Goal: Transaction & Acquisition: Book appointment/travel/reservation

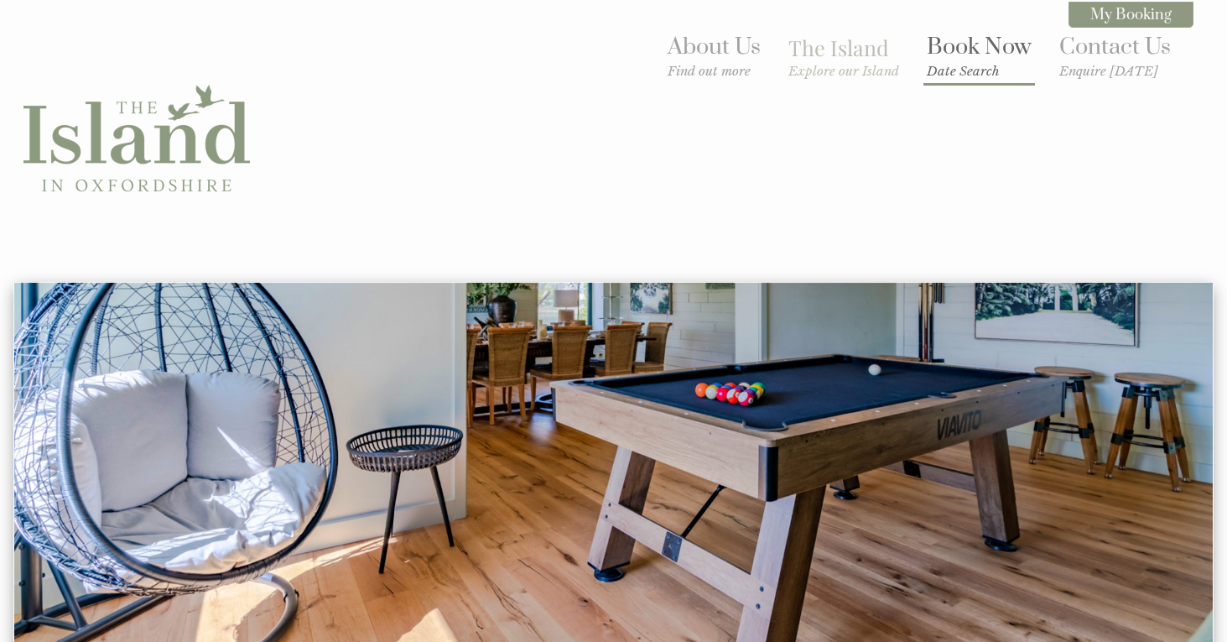
click at [1000, 51] on link "Book Now Date Search" at bounding box center [979, 56] width 105 height 46
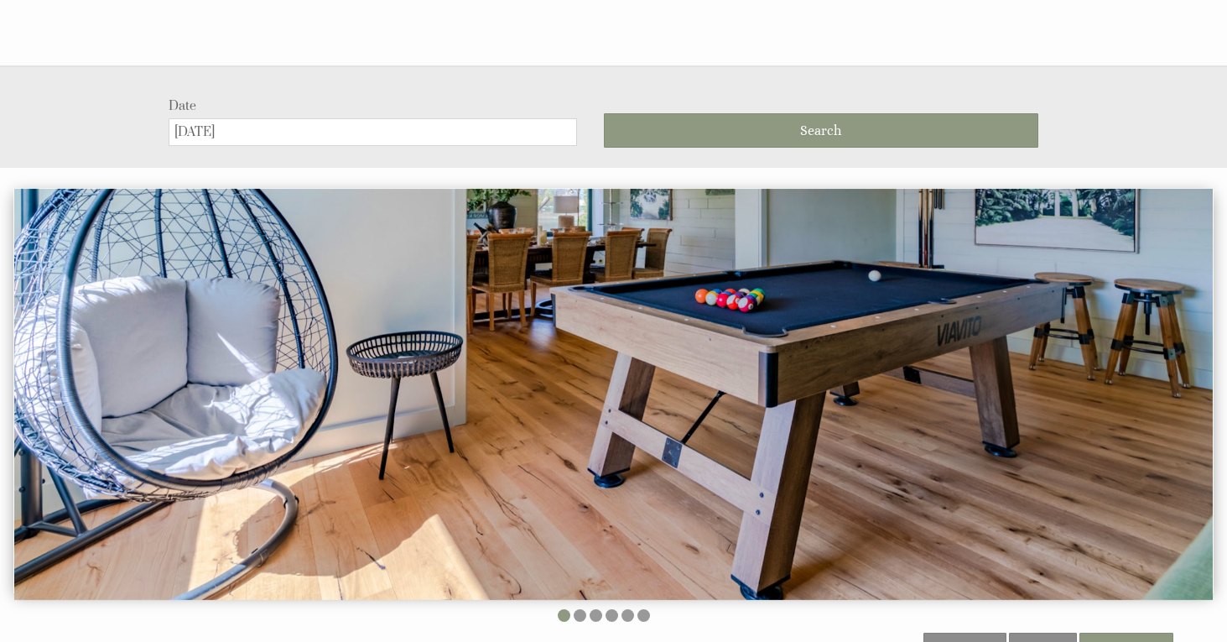
scroll to position [282, 0]
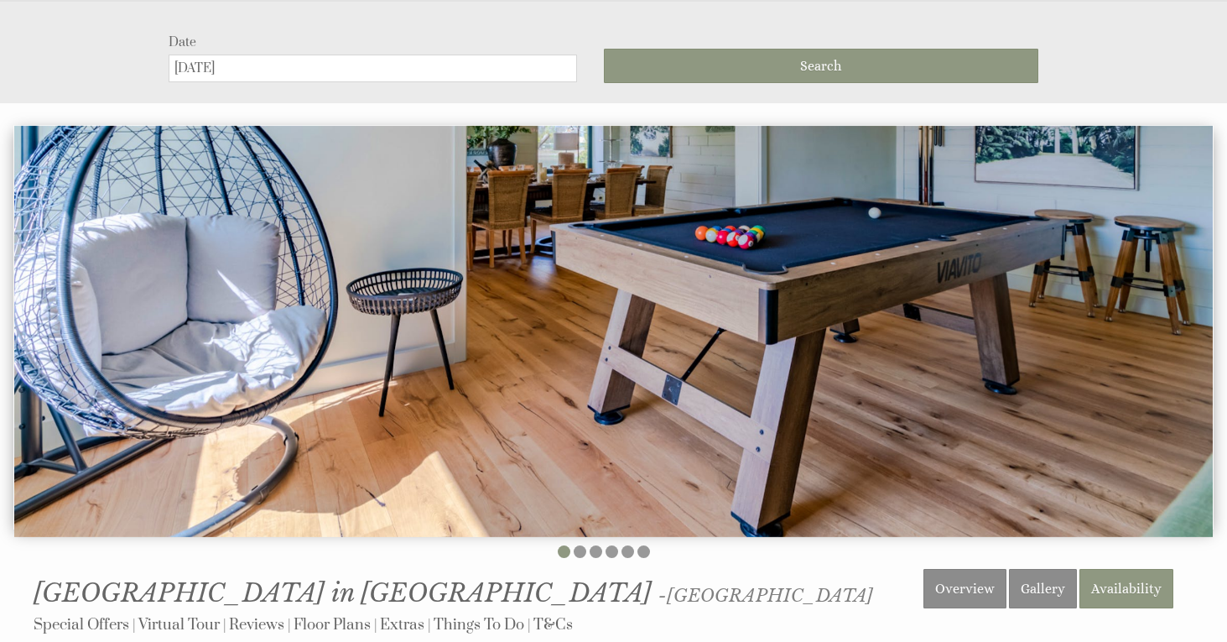
click at [512, 53] on div "Date [DATE]" at bounding box center [386, 58] width 435 height 48
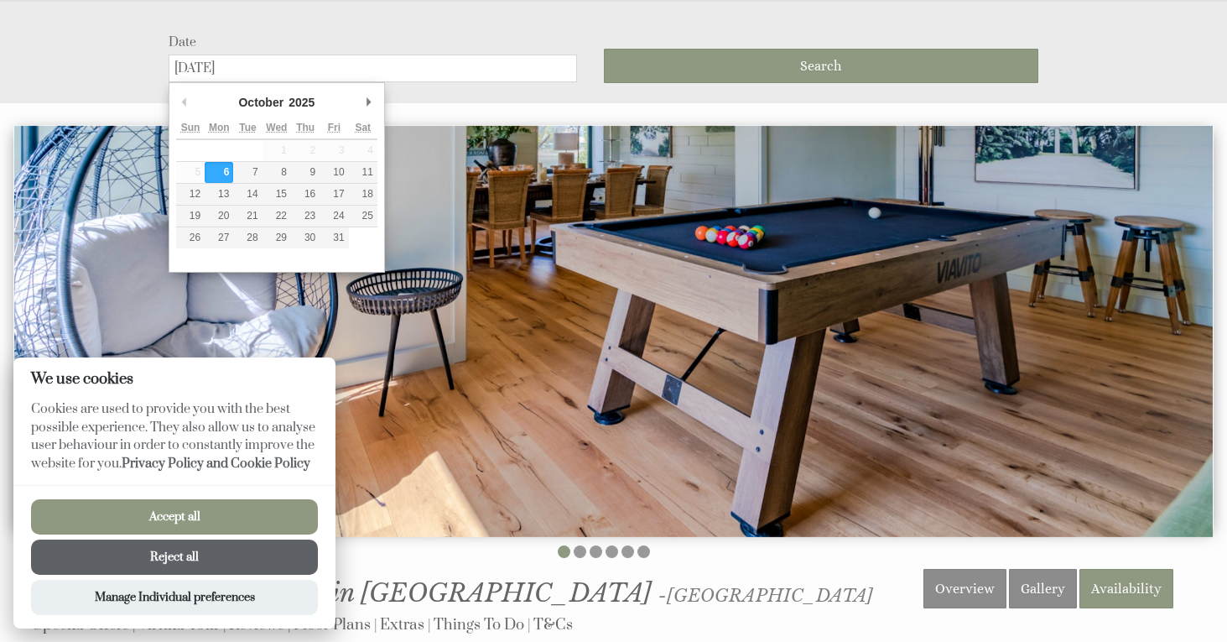
click at [506, 65] on input "[DATE]" at bounding box center [373, 69] width 409 height 28
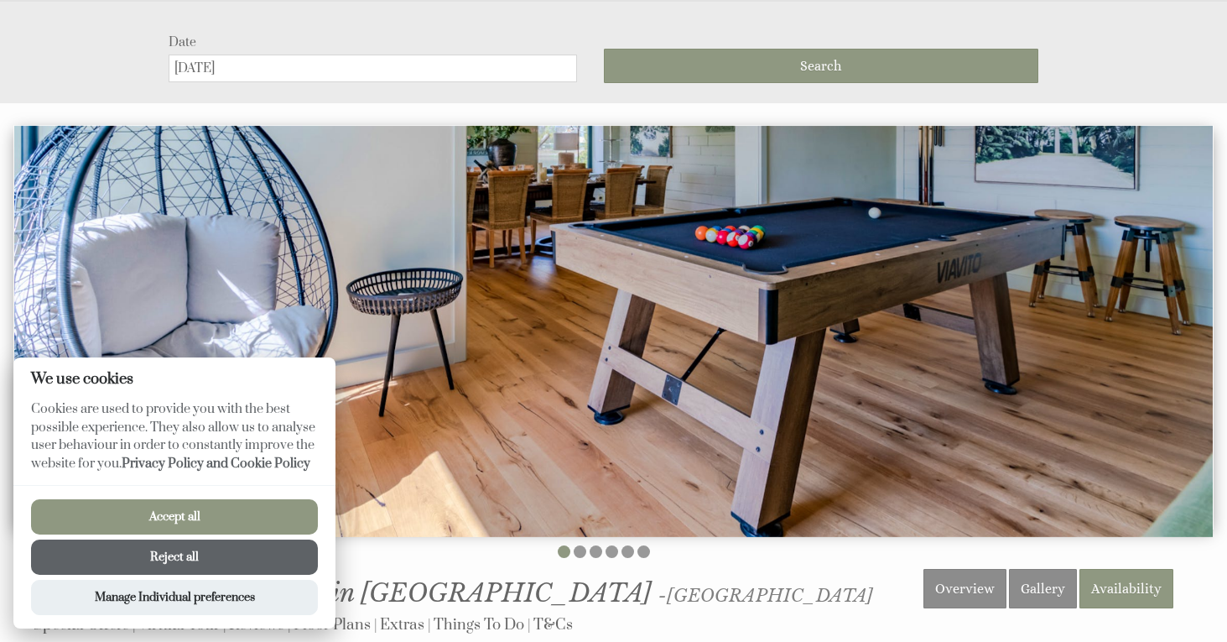
click at [389, 67] on input "[DATE]" at bounding box center [373, 69] width 409 height 28
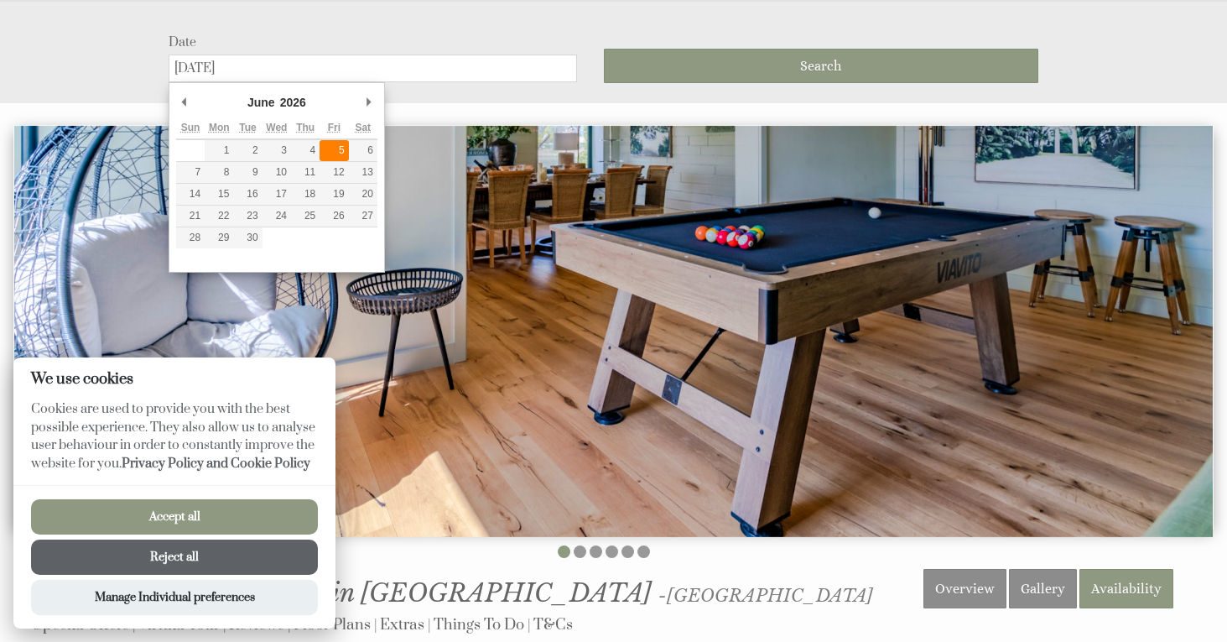
type input "[DATE]"
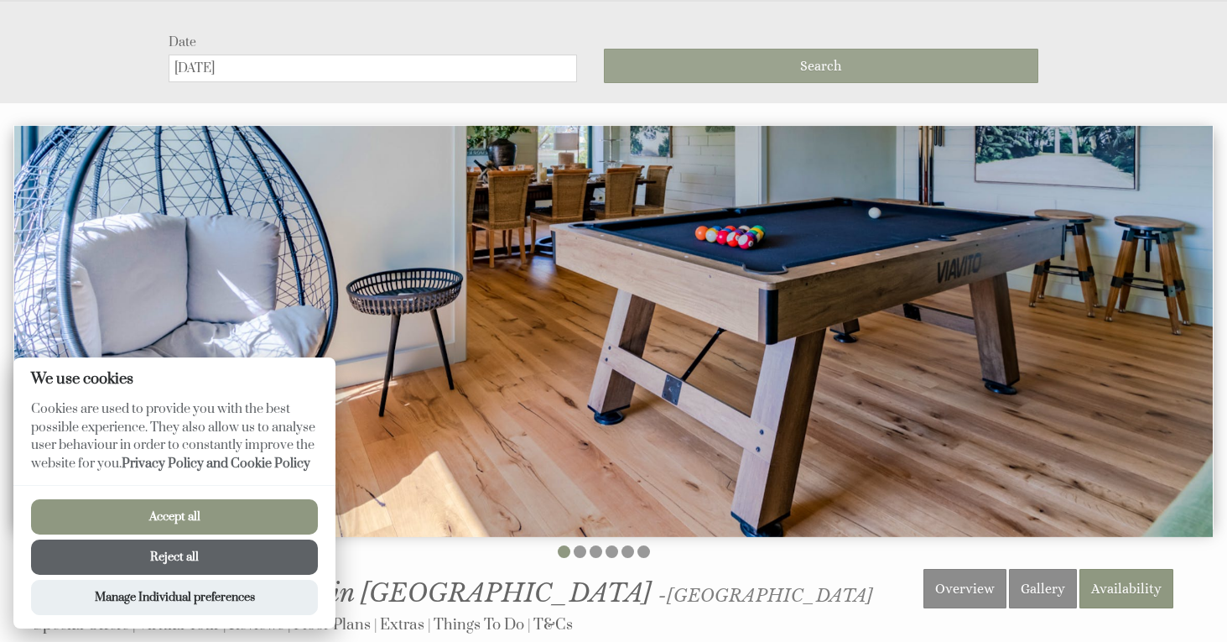
click at [693, 60] on button "Search" at bounding box center [821, 66] width 435 height 34
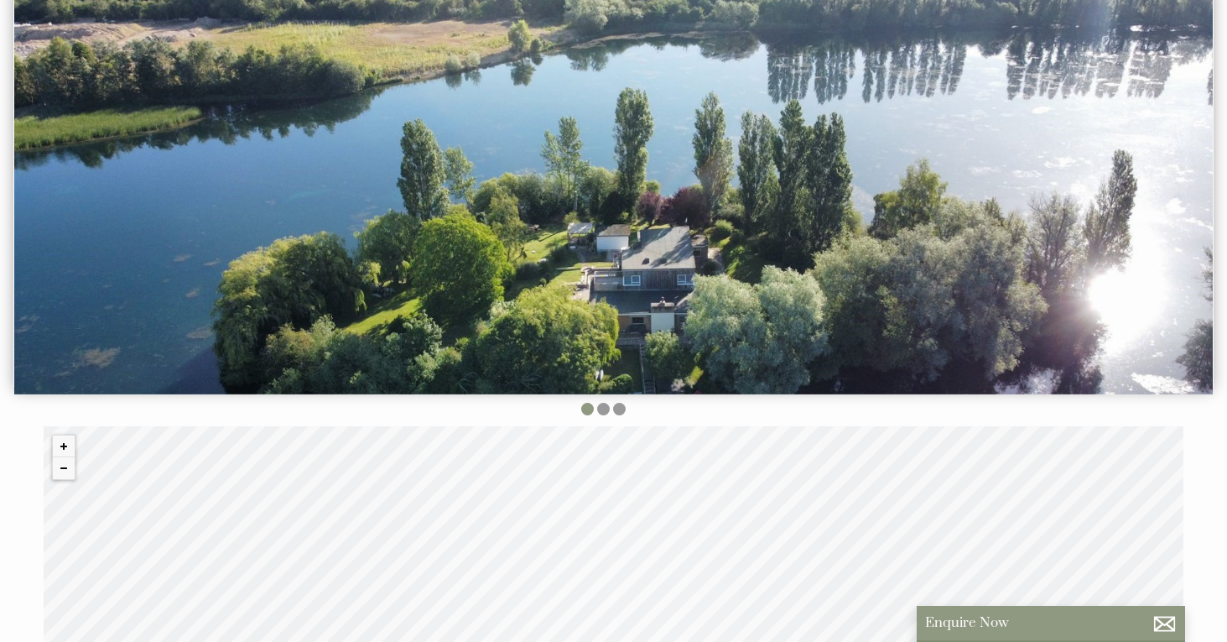
scroll to position [293, 0]
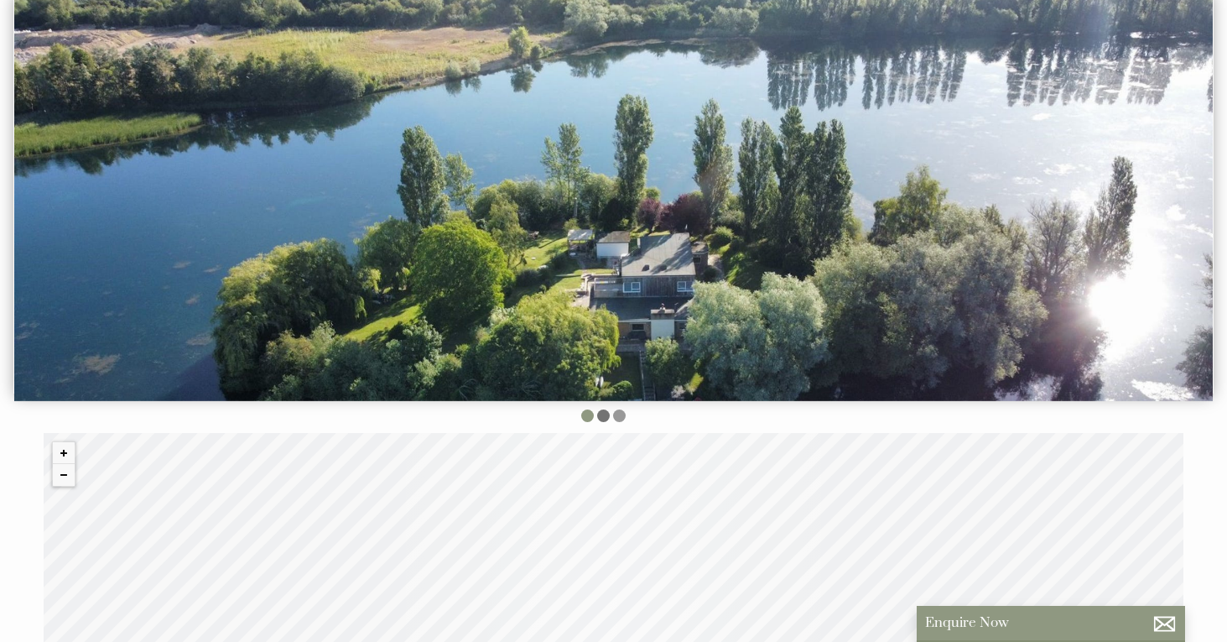
click at [605, 418] on li at bounding box center [603, 415] width 13 height 13
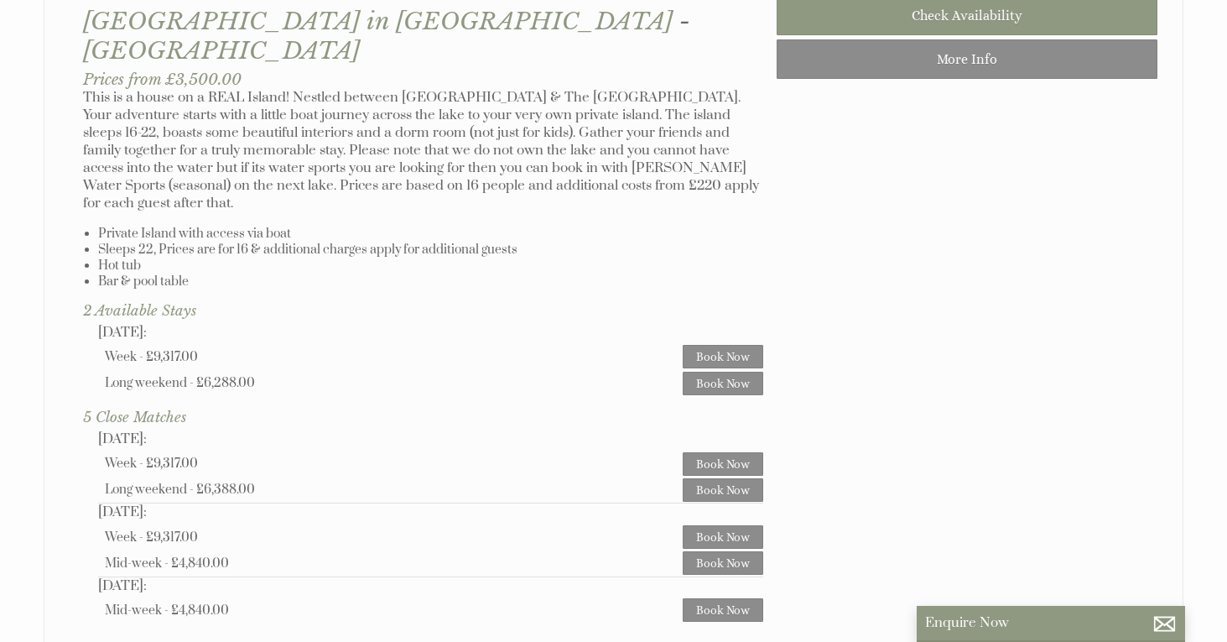
scroll to position [1049, 0]
click at [216, 373] on div "Long weekend - £6,288.00" at bounding box center [394, 381] width 578 height 16
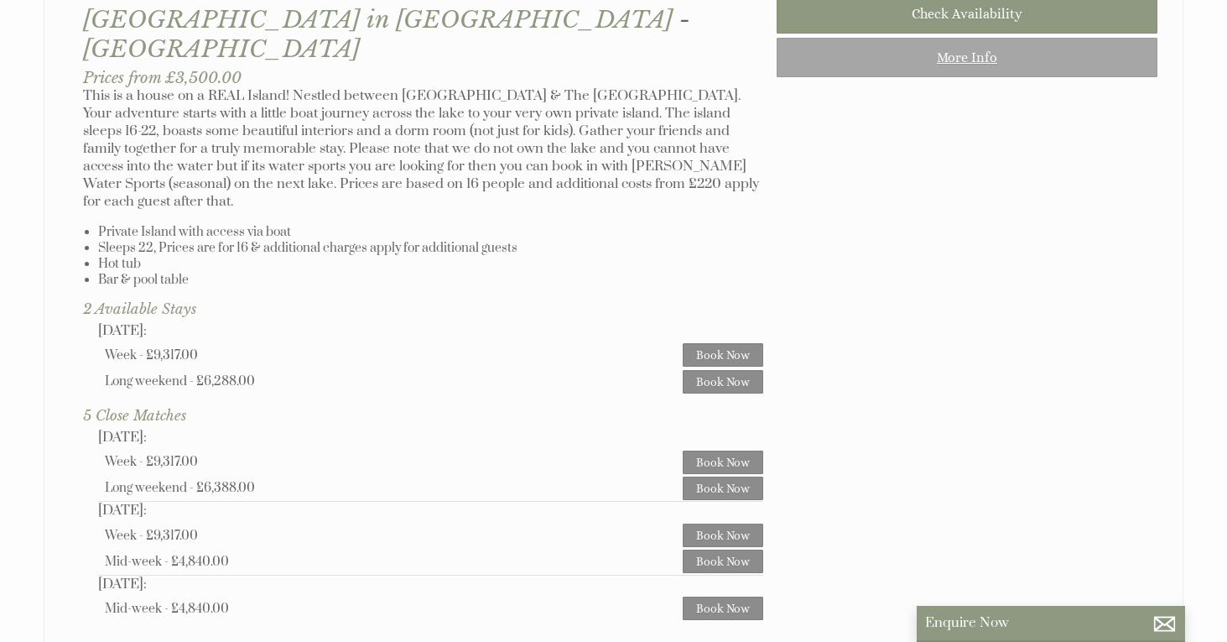
click at [959, 77] on link "More Info" at bounding box center [967, 57] width 381 height 39
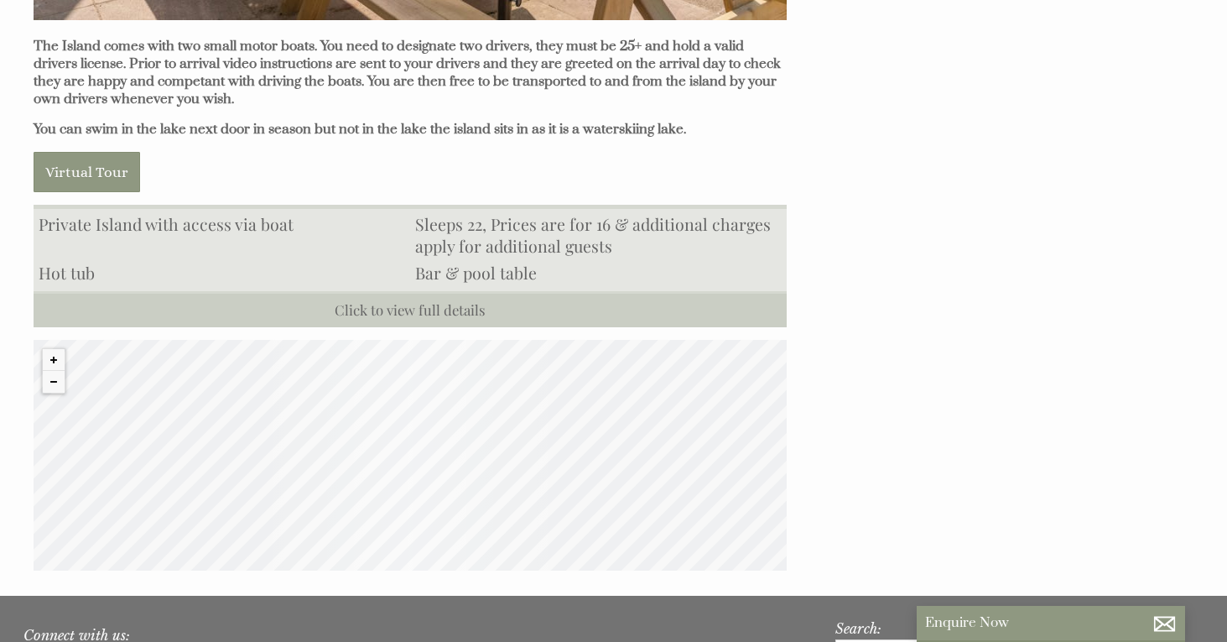
scroll to position [1404, 0]
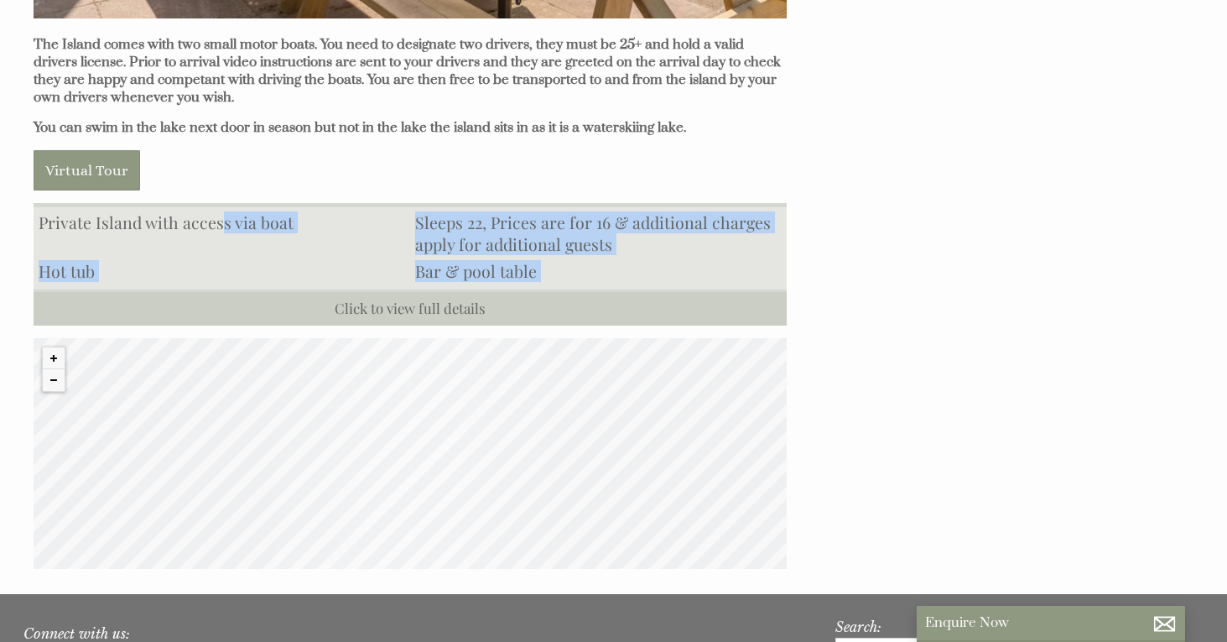
drag, startPoint x: 218, startPoint y: 221, endPoint x: 218, endPoint y: 236, distance: 15.9
click at [218, 236] on ul "Private Island with access via boat Sleeps 22, Prices are for 16 & additional c…" at bounding box center [410, 264] width 753 height 122
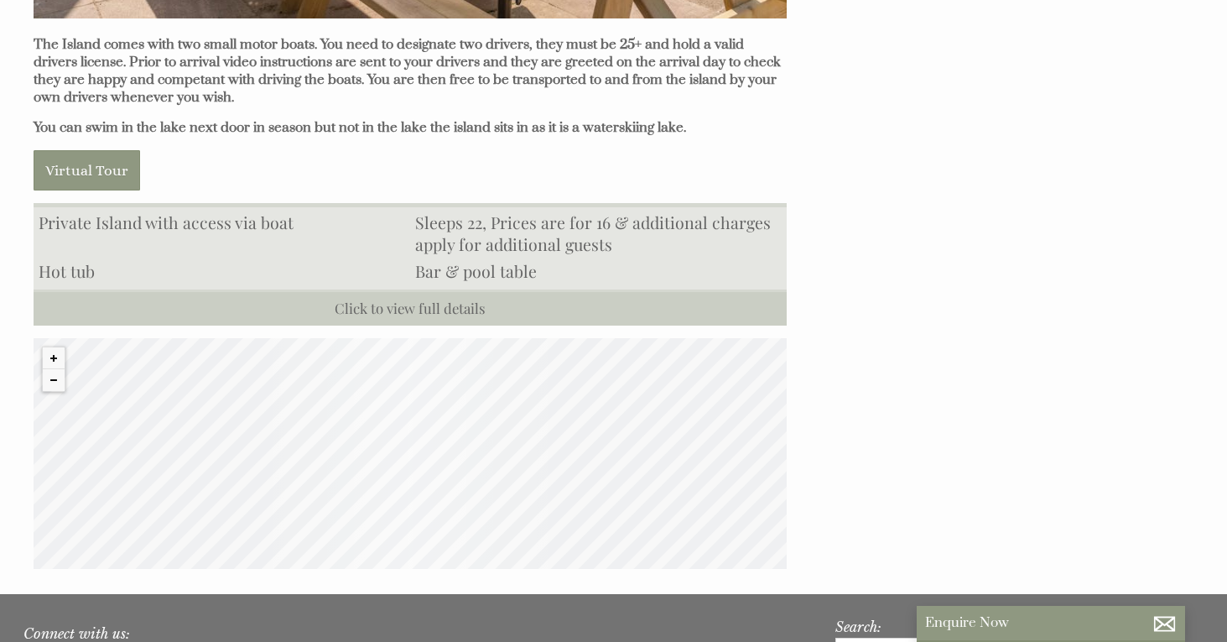
drag, startPoint x: 491, startPoint y: 219, endPoint x: 490, endPoint y: 232, distance: 13.4
click at [491, 232] on li "Sleeps 22, Prices are for 16 & additional charges apply for additional guests" at bounding box center [598, 233] width 377 height 49
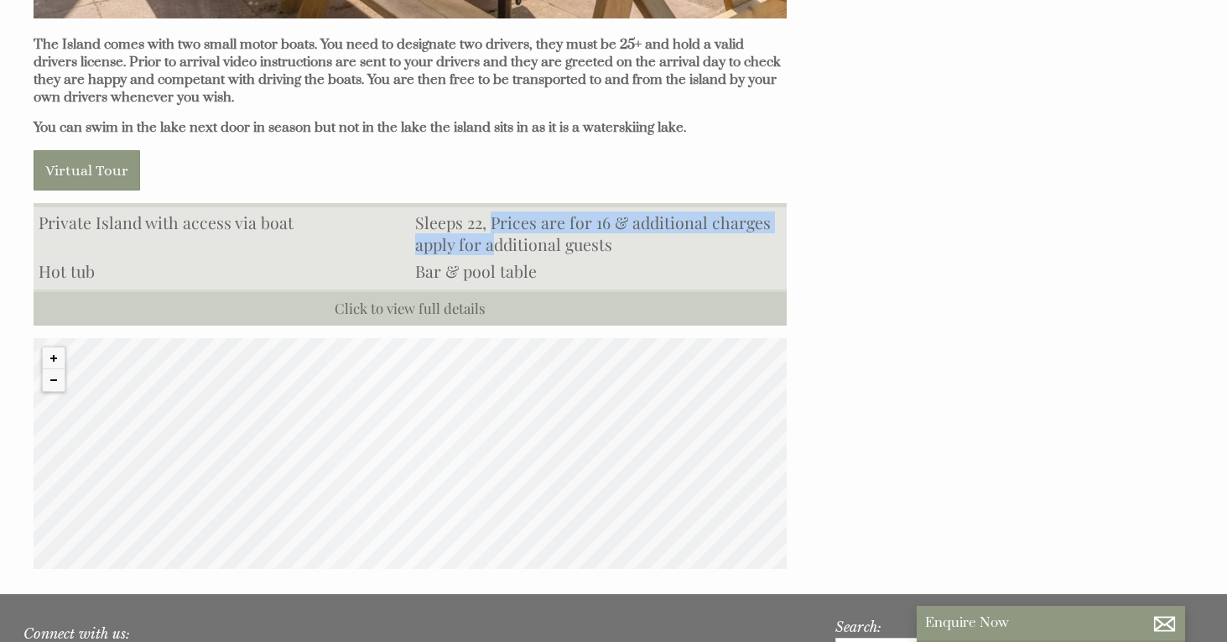
click at [490, 232] on li "Sleeps 22, Prices are for 16 & additional charges apply for additional guests" at bounding box center [598, 233] width 377 height 49
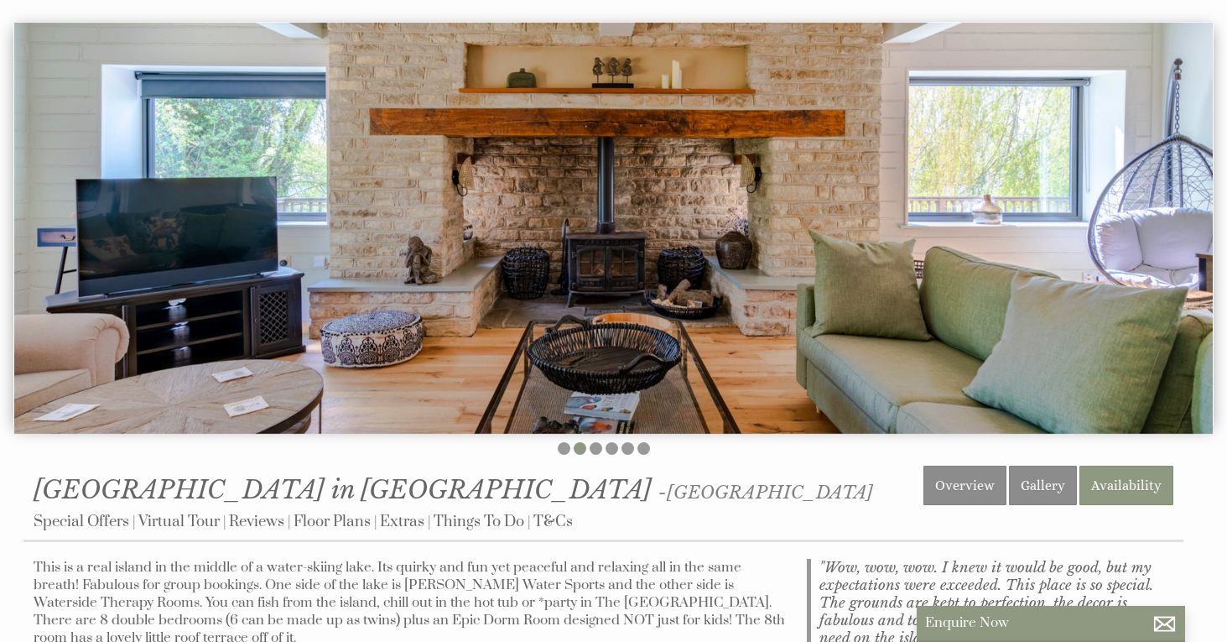
scroll to position [0, 0]
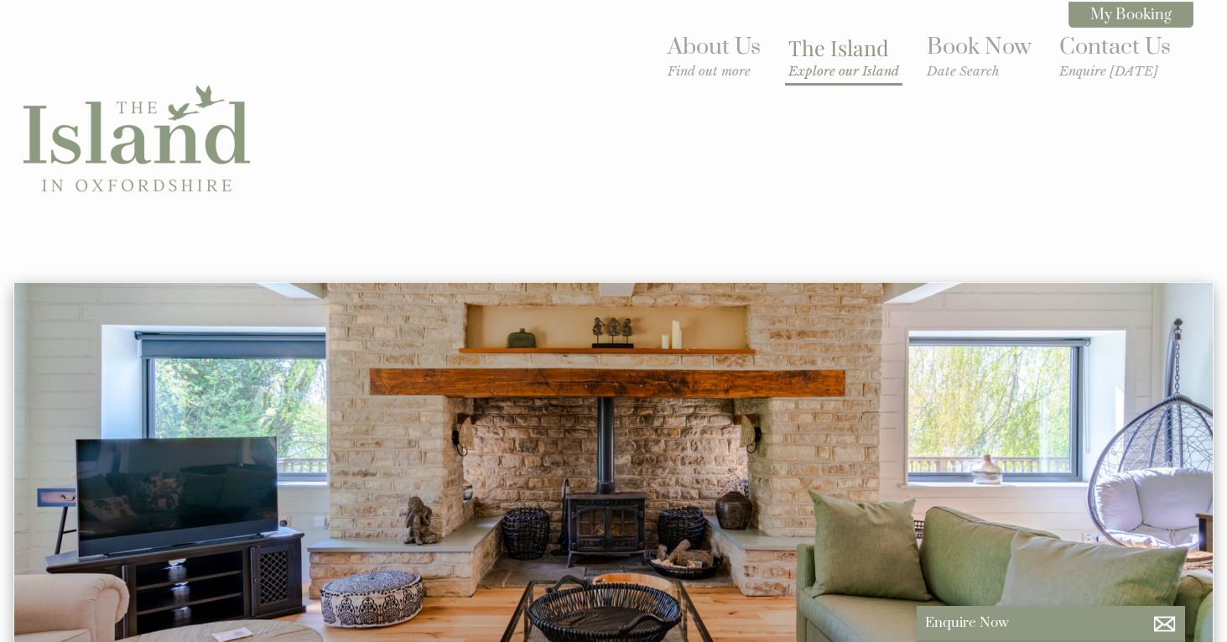
click at [875, 66] on small "Explore our Island" at bounding box center [843, 71] width 111 height 16
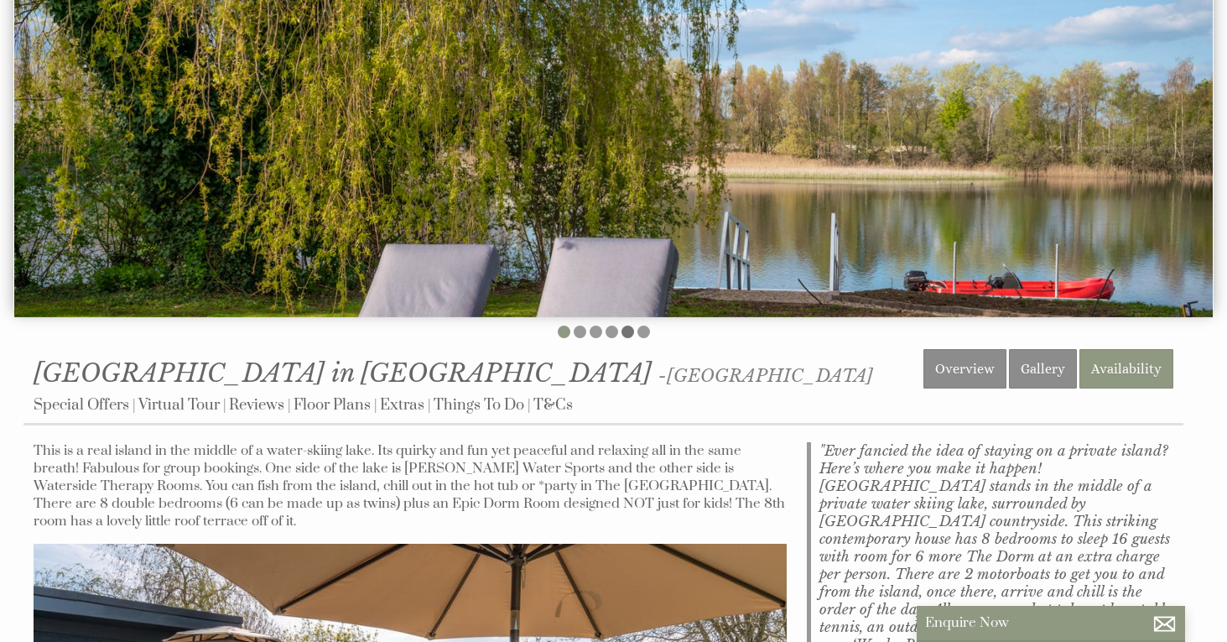
scroll to position [376, 0]
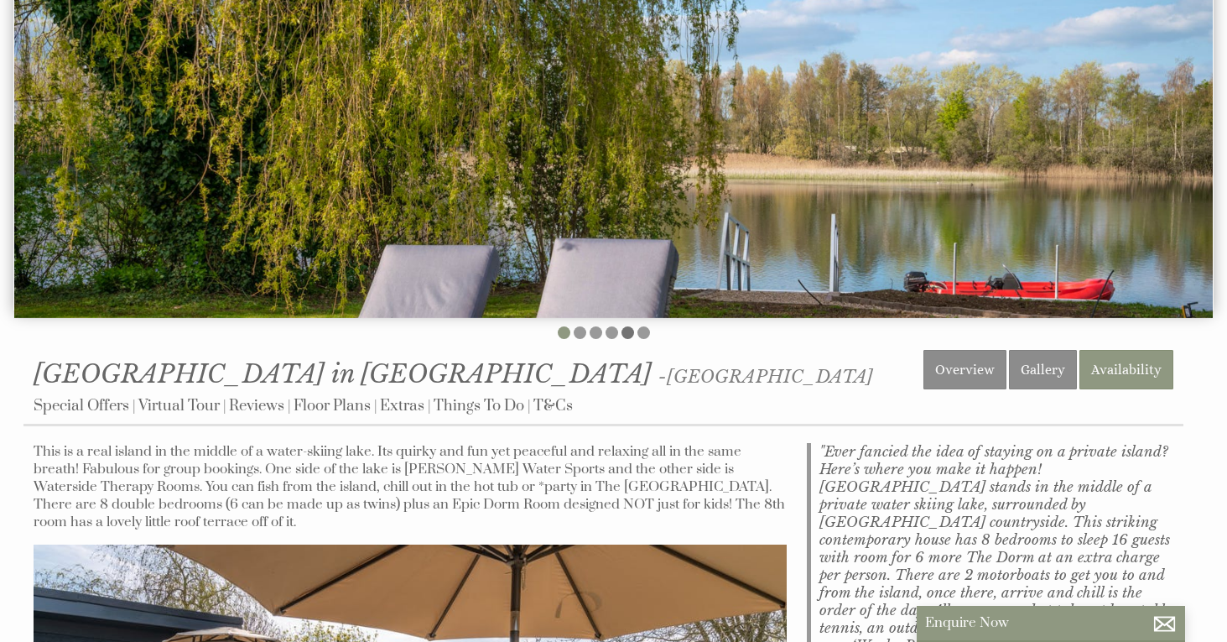
click at [624, 331] on li at bounding box center [627, 332] width 13 height 13
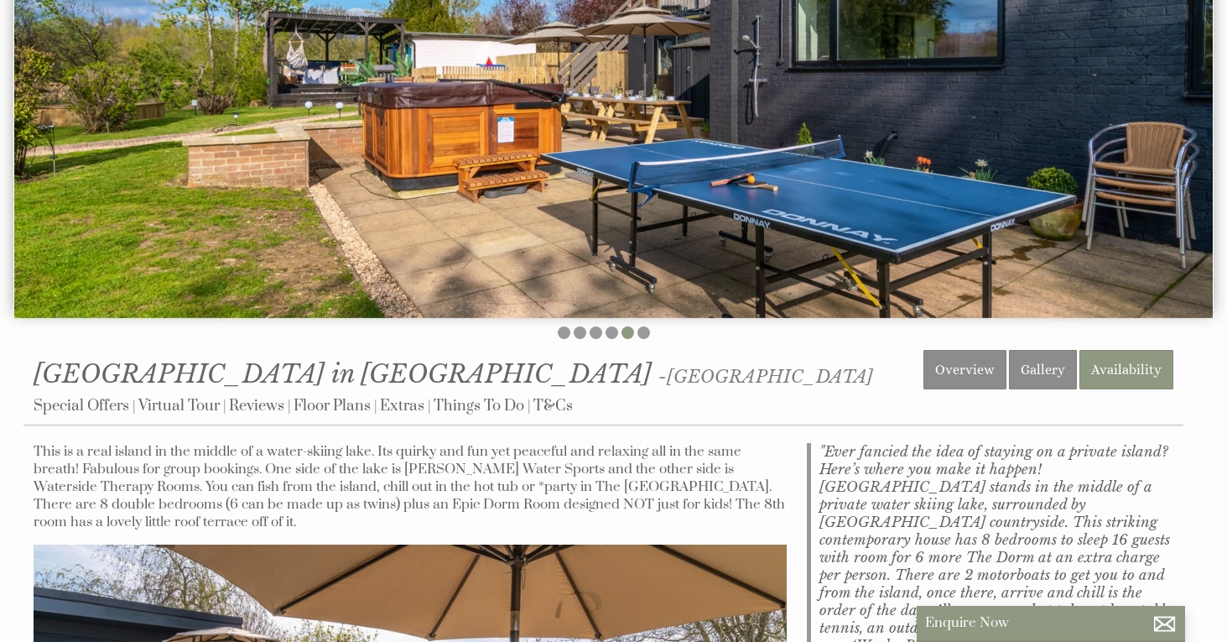
click at [605, 327] on ul at bounding box center [603, 334] width 1160 height 17
click at [605, 330] on li at bounding box center [611, 332] width 13 height 13
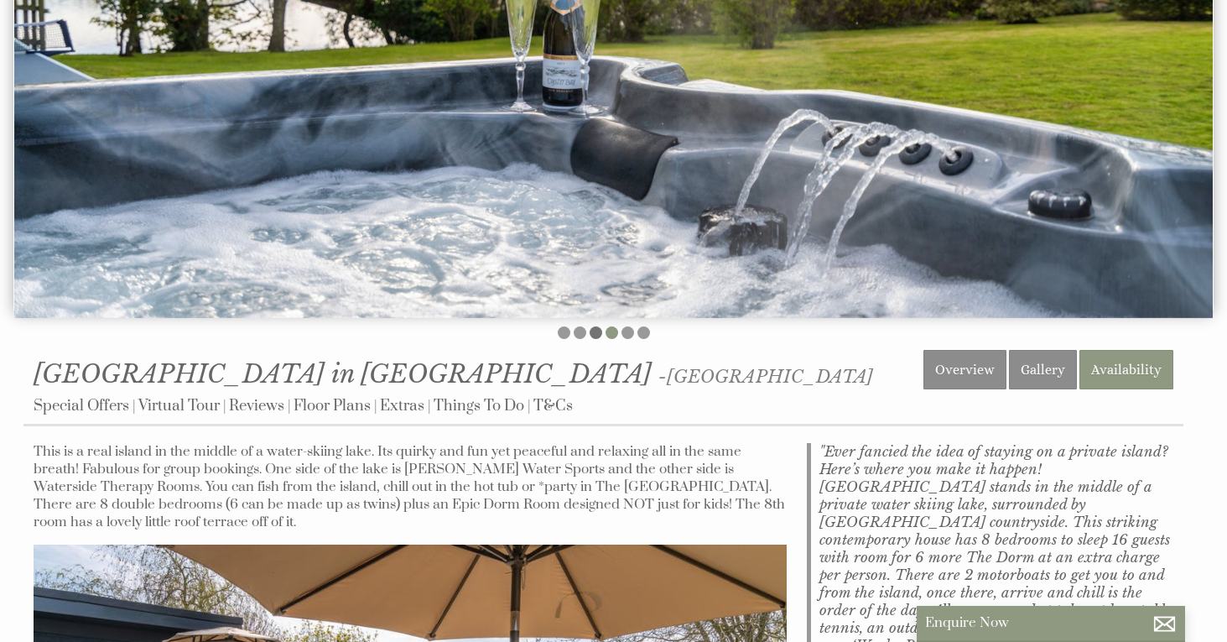
click at [593, 330] on li at bounding box center [596, 332] width 13 height 13
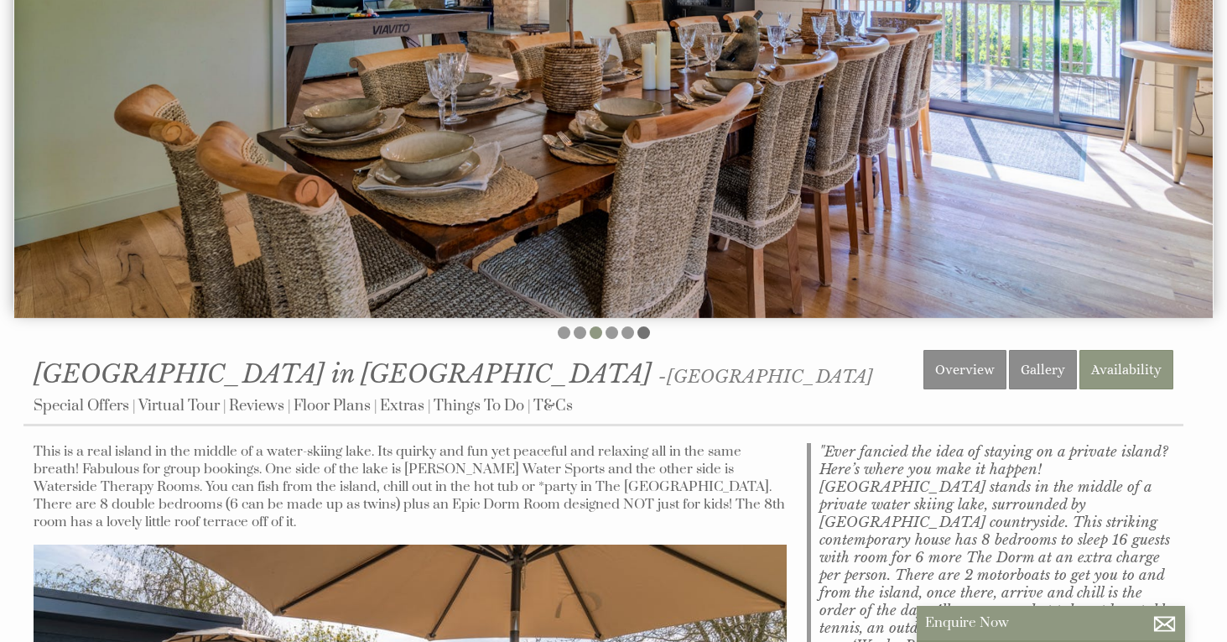
click at [642, 332] on li at bounding box center [643, 332] width 13 height 13
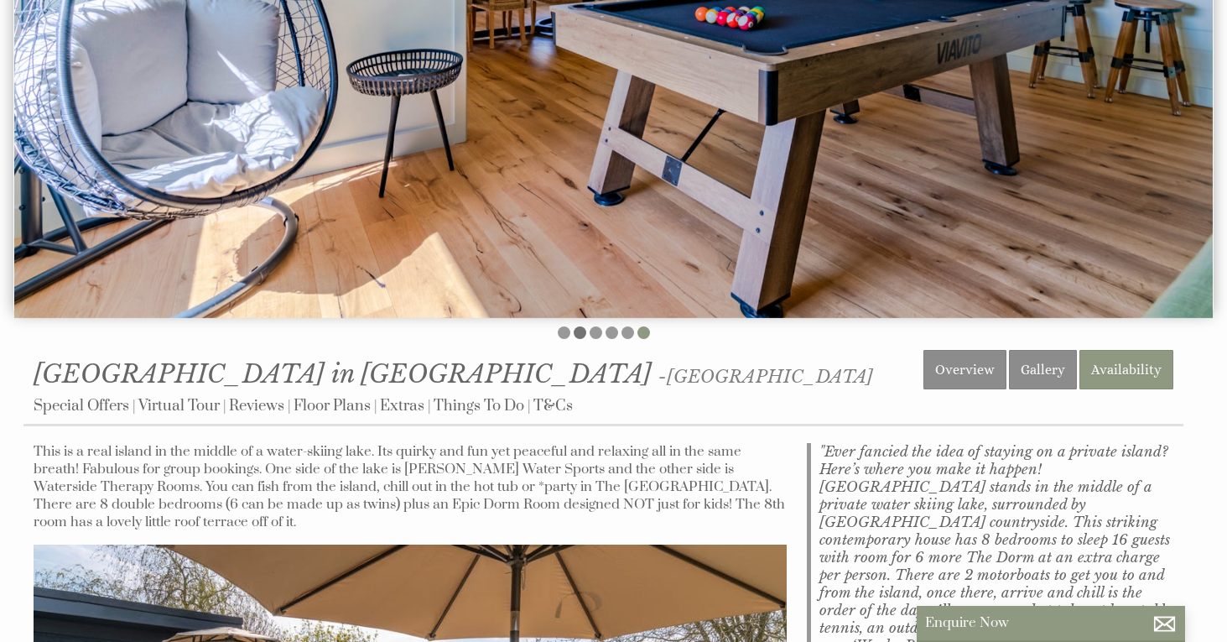
click at [574, 330] on li at bounding box center [580, 332] width 13 height 13
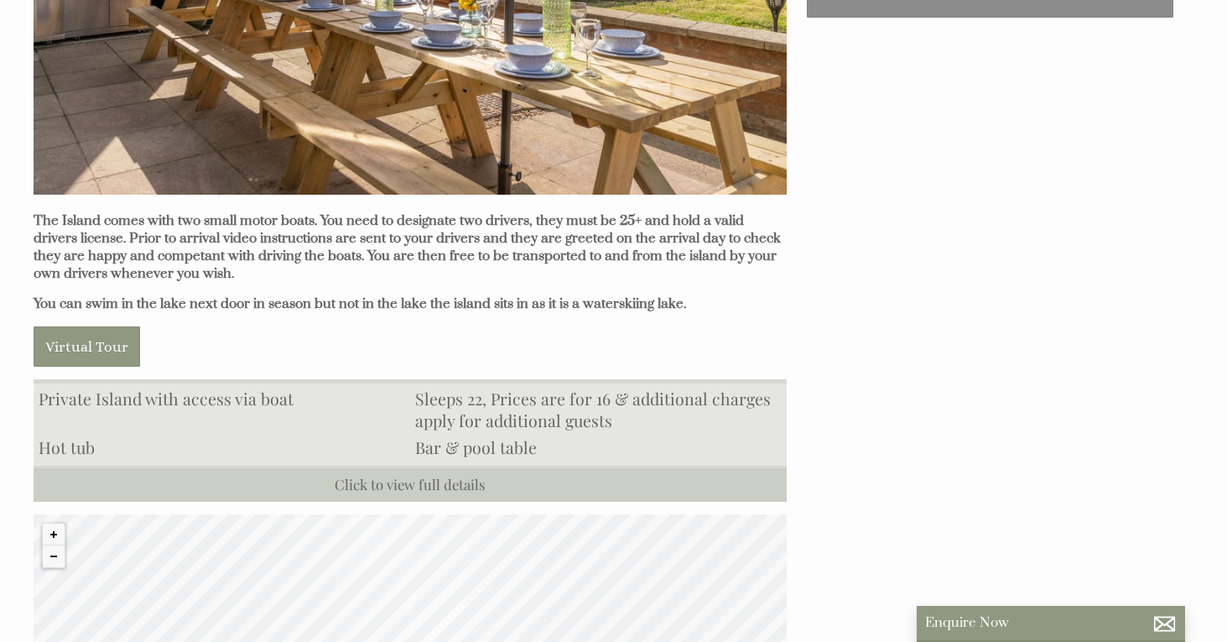
scroll to position [1482, 0]
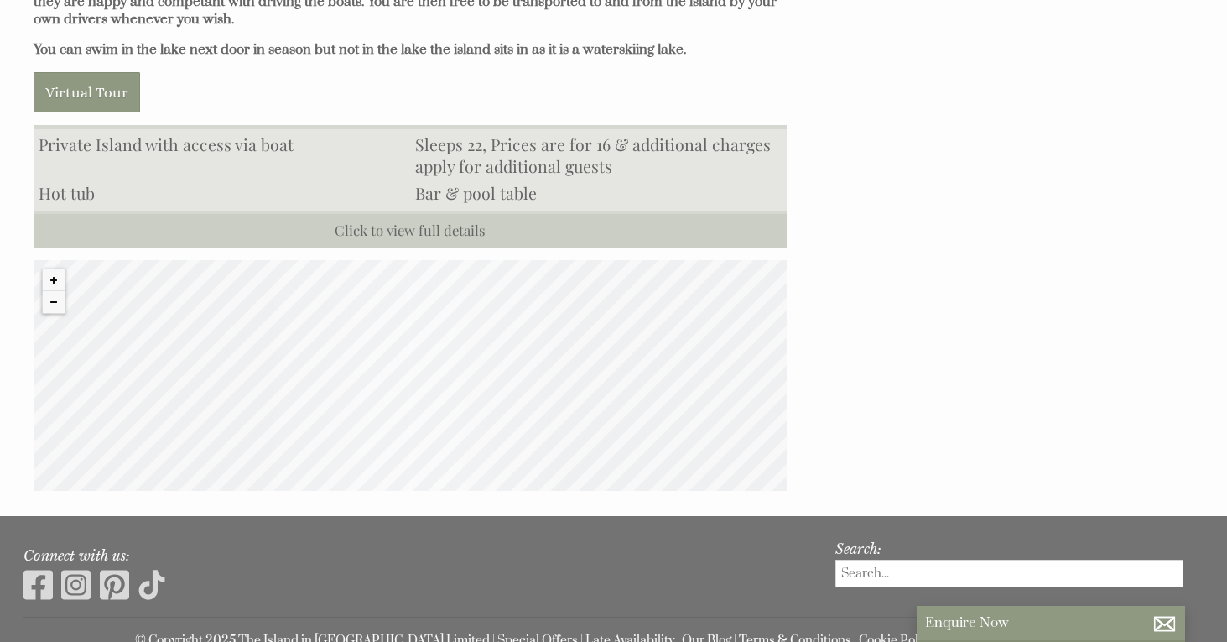
click at [507, 318] on div "© MapTiler © OpenStreetMap contributors" at bounding box center [410, 375] width 753 height 231
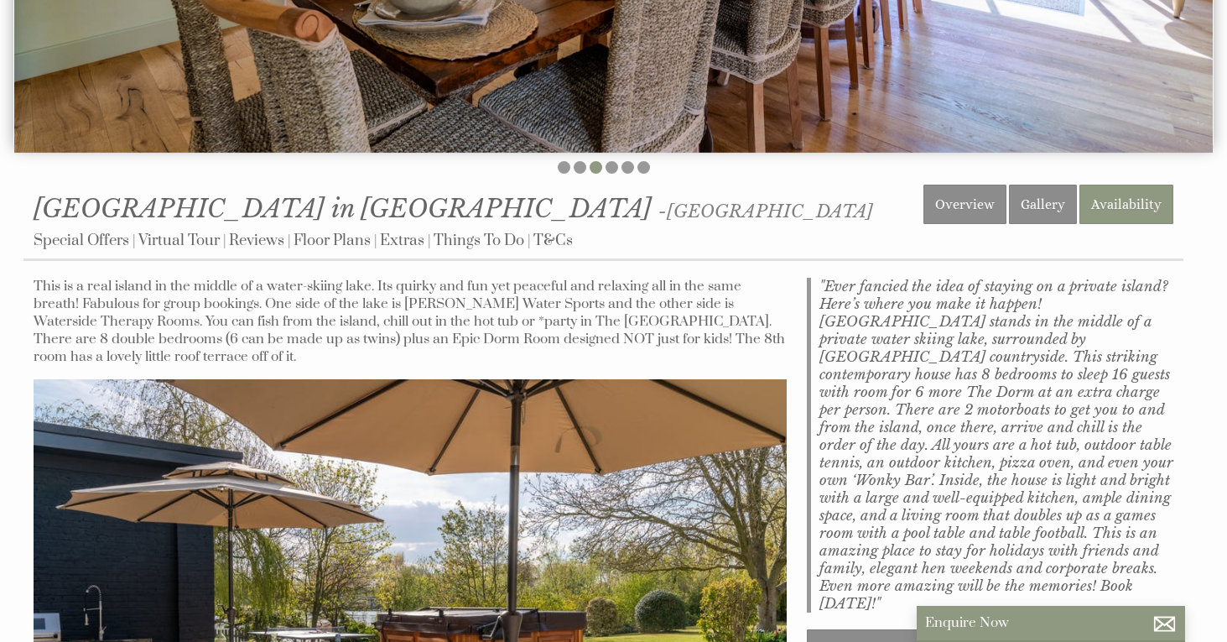
scroll to position [456, 0]
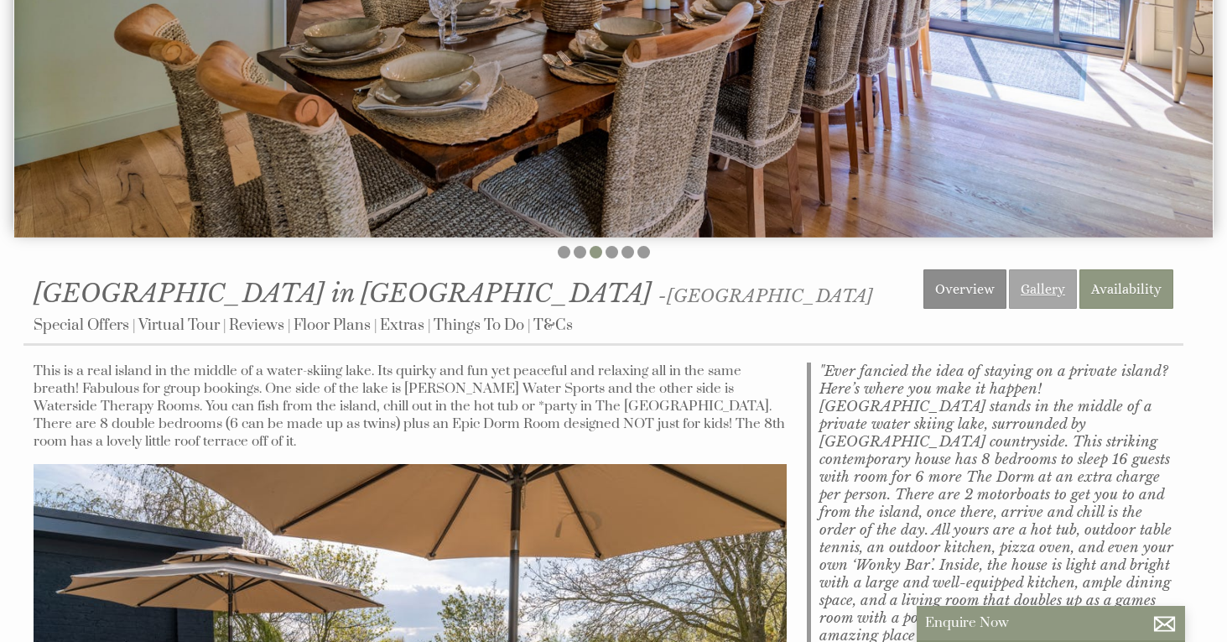
click at [1040, 288] on link "Gallery" at bounding box center [1043, 288] width 68 height 39
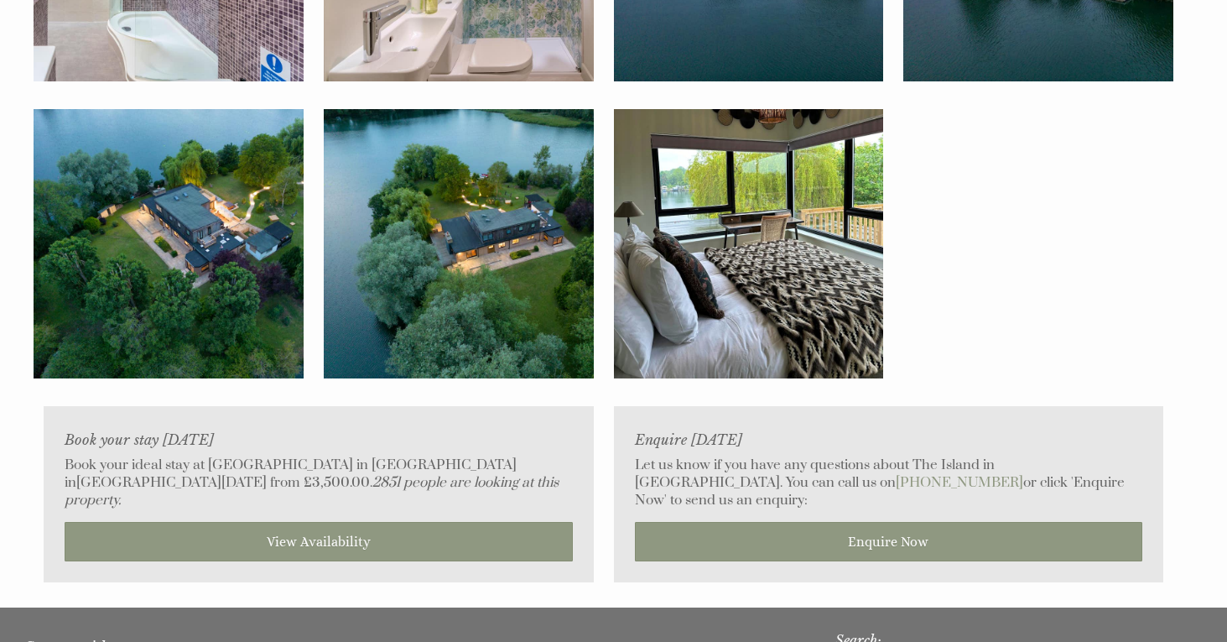
scroll to position [6257, 0]
